Goal: Answer question/provide support

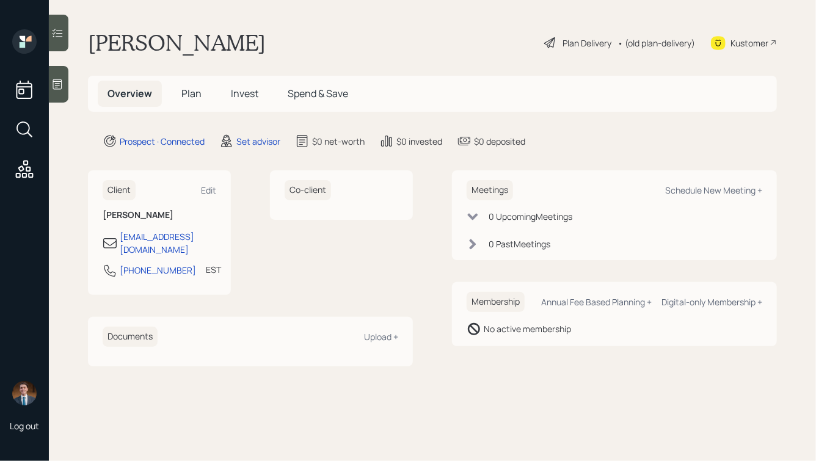
click at [53, 87] on icon at bounding box center [57, 84] width 12 height 12
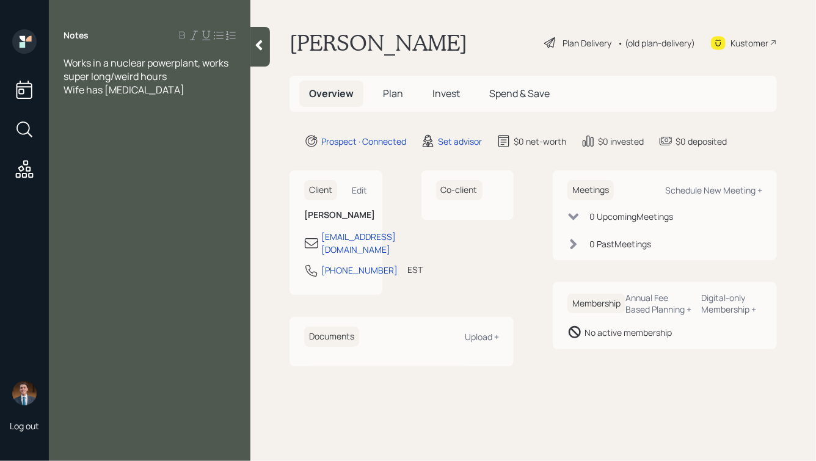
click at [170, 77] on div "Works in a nuclear powerplant, works super long/weird hours Wife has macular de…" at bounding box center [150, 76] width 172 height 40
click at [179, 78] on div "Works in a nuclear powerplant, works super long/weird hours" at bounding box center [150, 69] width 172 height 27
click at [206, 123] on div "Wife has macular degeneration" at bounding box center [150, 116] width 172 height 13
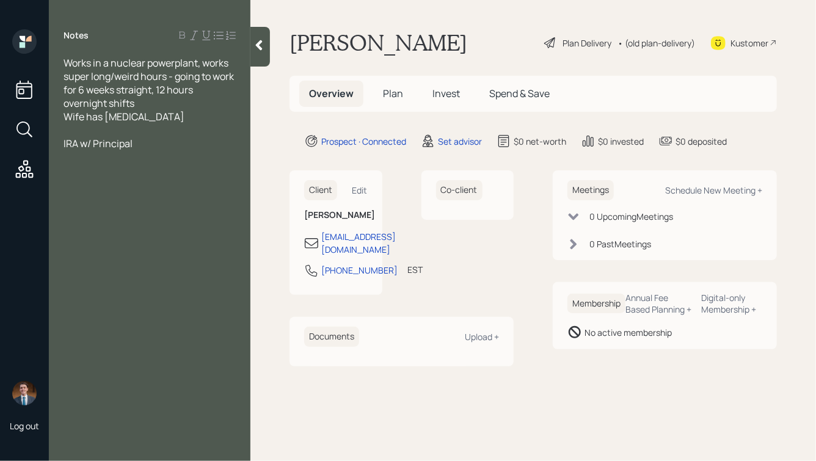
click at [265, 53] on div at bounding box center [260, 47] width 20 height 40
